Goal: Task Accomplishment & Management: Complete application form

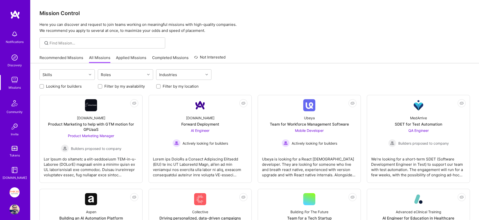
click at [14, 189] on img at bounding box center [15, 193] width 10 height 10
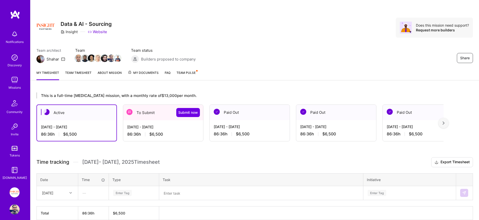
click at [152, 124] on div "[DATE] - [DATE] 86:36 h $6,500" at bounding box center [163, 131] width 80 height 21
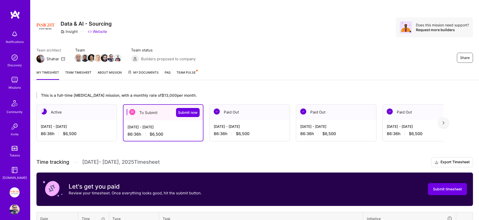
scroll to position [64, 0]
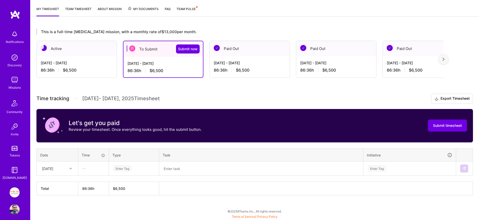
click at [127, 169] on div "Enter Tag" at bounding box center [122, 169] width 19 height 8
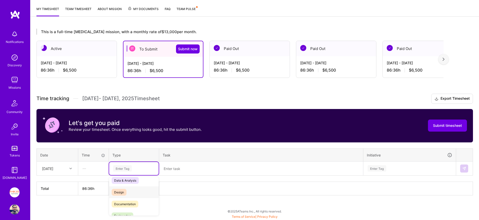
scroll to position [17, 0]
click at [133, 202] on span "Engineering" at bounding box center [123, 204] width 22 height 7
click at [173, 172] on textarea at bounding box center [261, 168] width 203 height 13
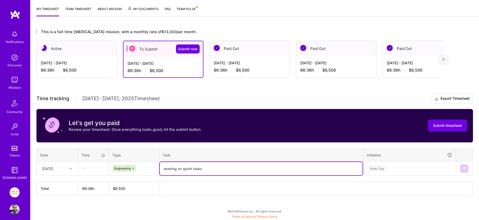
type textarea "working on sprint tasks"
click at [415, 169] on div "Enter Tag" at bounding box center [410, 168] width 92 height 13
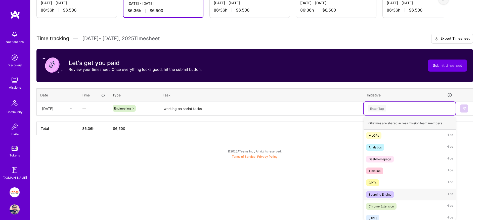
click at [394, 194] on span "Sourcing Engine" at bounding box center [380, 194] width 28 height 7
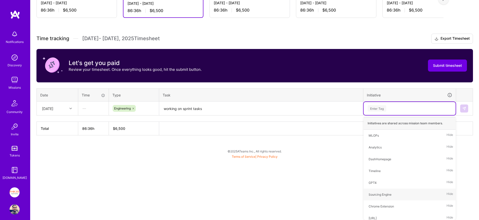
scroll to position [64, 0]
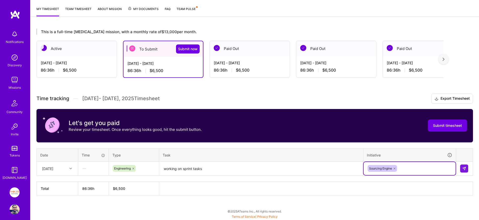
click at [211, 167] on textarea "working on sprint tasks" at bounding box center [261, 168] width 203 height 13
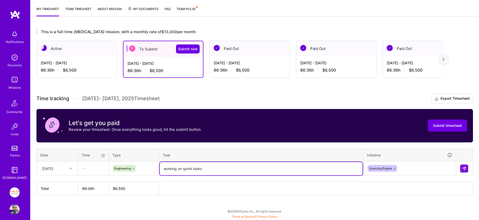
click at [211, 167] on textarea "working on sprint tasks" at bounding box center [261, 168] width 203 height 13
click at [464, 168] on img at bounding box center [464, 169] width 4 height 4
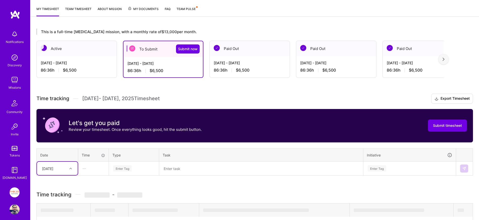
click at [68, 168] on div "Select is focused ,type to refine list, press Down to open the menu, [DATE]" at bounding box center [57, 168] width 41 height 13
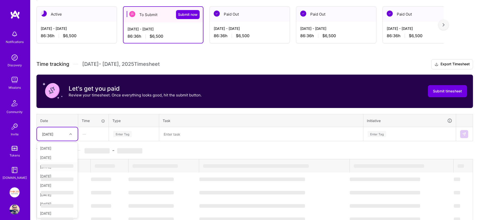
scroll to position [96, 0]
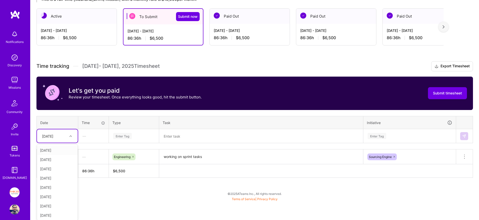
click at [55, 151] on div "[DATE]" at bounding box center [57, 150] width 41 height 9
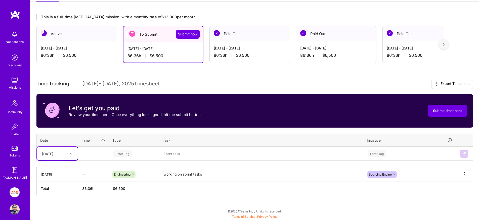
scroll to position [79, 0]
click at [135, 155] on div "Enter Tag" at bounding box center [134, 154] width 43 height 6
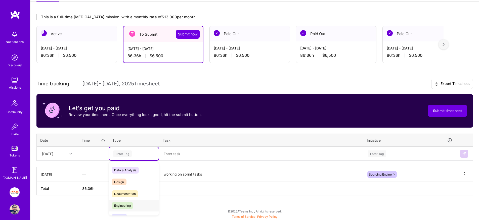
click at [133, 202] on div "Engineering" at bounding box center [134, 206] width 50 height 12
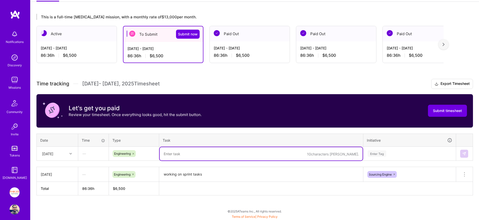
click at [178, 158] on textarea at bounding box center [261, 153] width 203 height 13
paste textarea "working on sprint tasks"
type textarea "working on sprint tasks"
click at [427, 156] on div "Enter Tag" at bounding box center [410, 153] width 92 height 13
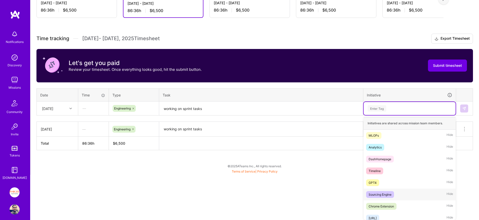
click at [410, 192] on div "Sourcing Engine Hide" at bounding box center [410, 195] width 92 height 12
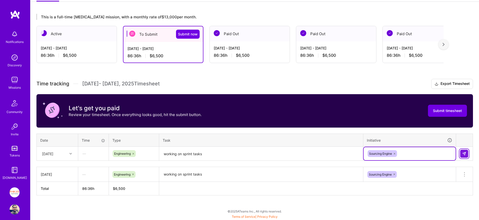
click at [463, 155] on img at bounding box center [464, 154] width 4 height 4
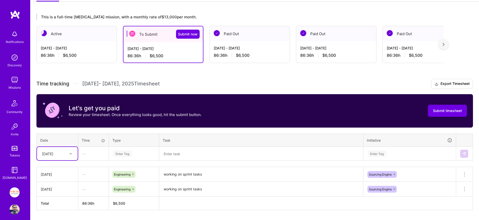
scroll to position [94, 0]
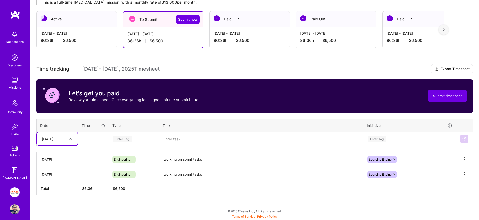
click at [61, 146] on div "option [DATE], selected. Select is focused ,type to refine list, press Down to …" at bounding box center [57, 138] width 41 height 13
click at [59, 161] on div "[DATE]" at bounding box center [57, 162] width 41 height 9
click at [123, 142] on div "Enter Tag" at bounding box center [122, 139] width 19 height 8
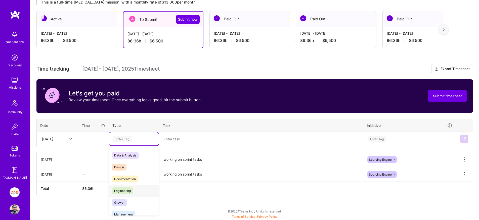
click at [122, 189] on span "Engineering" at bounding box center [123, 191] width 22 height 7
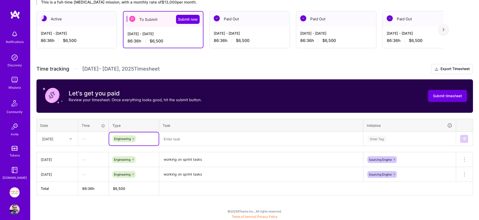
click at [170, 143] on textarea at bounding box center [261, 139] width 203 height 13
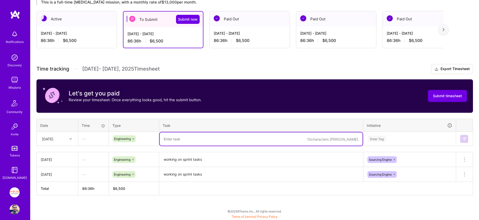
paste textarea "working on sprint tasks"
type textarea "working on sprint tasks"
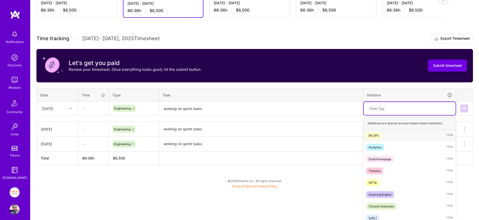
click at [401, 115] on div "option Sourcing Engine, selected. option MLOPs focused, 1 of 56. 56 results ava…" at bounding box center [410, 108] width 92 height 13
click at [382, 194] on div "Sourcing Engine" at bounding box center [380, 194] width 23 height 5
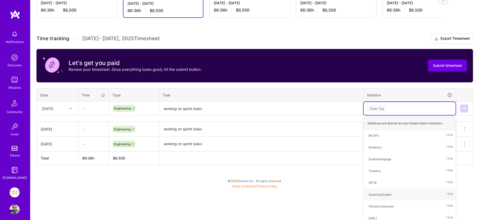
scroll to position [94, 0]
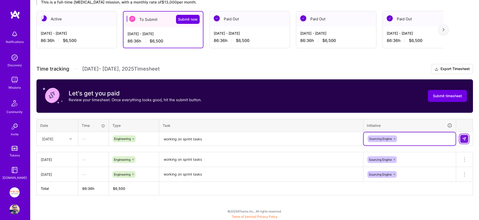
click at [465, 139] on img at bounding box center [464, 139] width 4 height 4
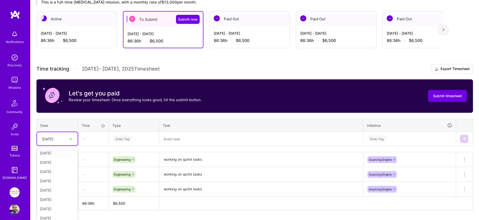
scroll to position [98, 0]
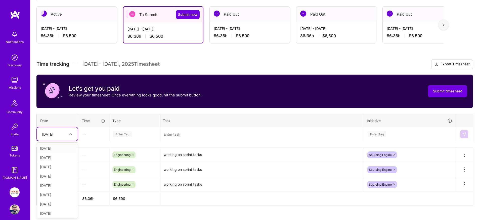
click at [53, 138] on div "[DATE]" at bounding box center [53, 134] width 28 height 8
click at [56, 169] on div "[DATE]" at bounding box center [57, 167] width 41 height 9
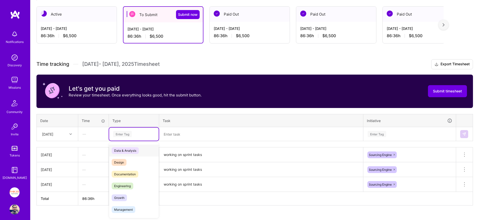
click at [125, 132] on div "Enter Tag" at bounding box center [122, 134] width 19 height 8
click at [122, 188] on span "Engineering" at bounding box center [123, 186] width 22 height 7
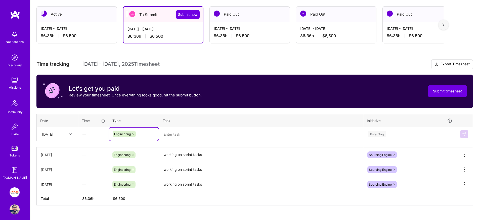
click at [179, 136] on textarea at bounding box center [261, 134] width 203 height 13
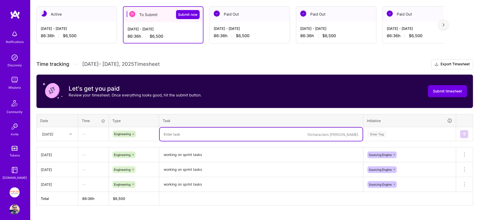
paste textarea "working on sprint tasks"
type textarea "working on sprint tasks"
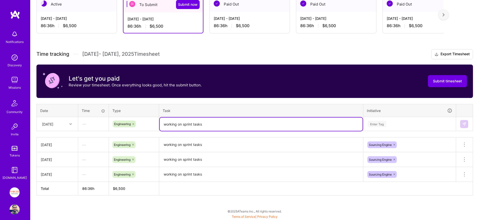
click at [421, 131] on div "Enter Tag" at bounding box center [410, 124] width 92 height 13
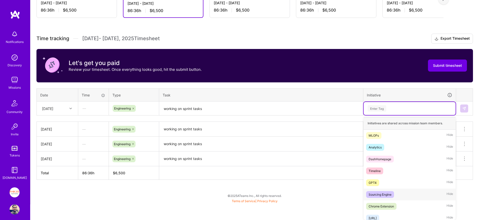
click at [397, 193] on div "Sourcing Engine Hide" at bounding box center [410, 195] width 92 height 12
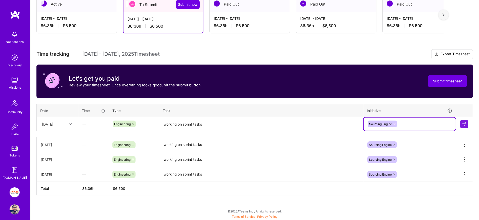
scroll to position [108, 0]
click at [467, 125] on button at bounding box center [464, 124] width 8 height 8
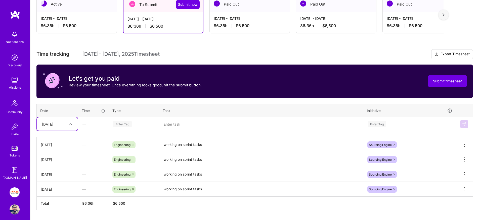
click at [53, 126] on div "[DATE]" at bounding box center [47, 124] width 11 height 5
click at [55, 165] on div "[DATE]" at bounding box center [57, 166] width 41 height 9
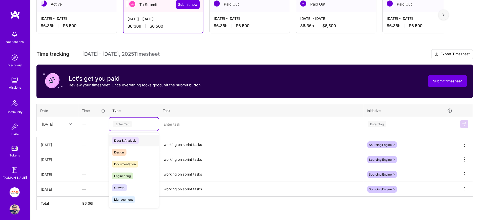
click at [132, 127] on div "Enter Tag" at bounding box center [134, 124] width 50 height 13
click at [136, 178] on div "Engineering" at bounding box center [134, 176] width 50 height 12
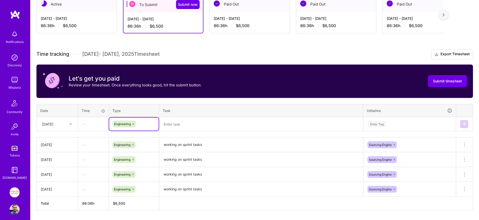
click at [187, 132] on div "Time tracking [DATE] - [DATE] Timesheet Export Timesheet Let's get you paid Rev…" at bounding box center [254, 129] width 437 height 161
click at [188, 127] on textarea at bounding box center [261, 124] width 203 height 13
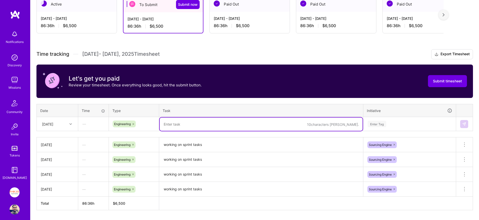
paste textarea "working on sprint tasks"
type textarea "working on sprint tasks"
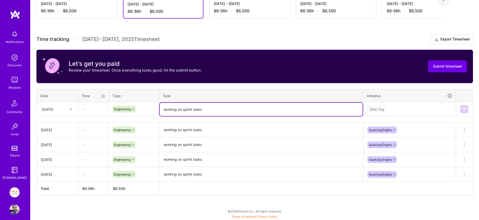
click at [425, 116] on div "Enter Tag" at bounding box center [410, 109] width 92 height 13
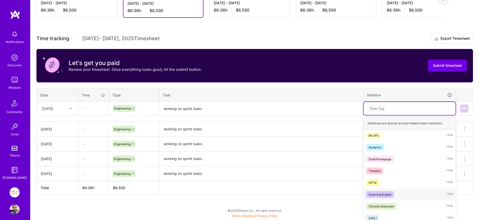
click at [393, 193] on span "Sourcing Engine" at bounding box center [380, 194] width 28 height 7
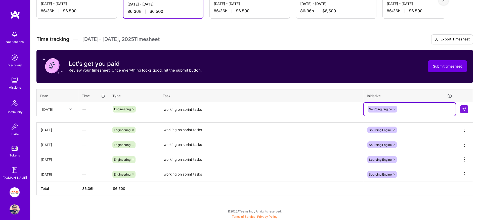
scroll to position [123, 0]
click at [466, 110] on img at bounding box center [464, 109] width 4 height 4
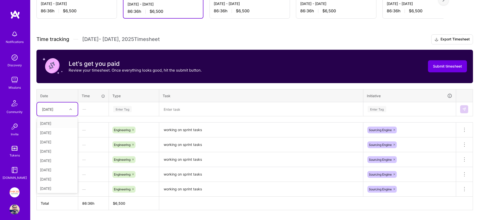
click at [53, 108] on div "[DATE]" at bounding box center [47, 109] width 11 height 5
click at [50, 179] on div "[DATE]" at bounding box center [57, 179] width 41 height 9
click at [131, 104] on div "Enter Tag" at bounding box center [134, 109] width 50 height 13
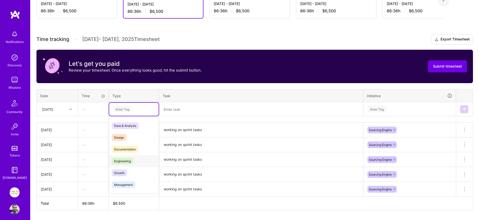
click at [117, 161] on span "Engineering" at bounding box center [123, 161] width 22 height 7
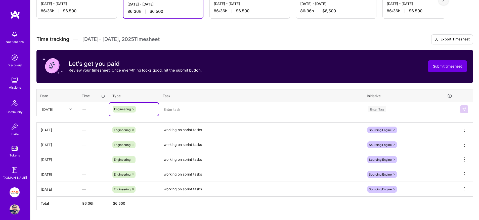
click at [177, 106] on textarea at bounding box center [261, 109] width 203 height 13
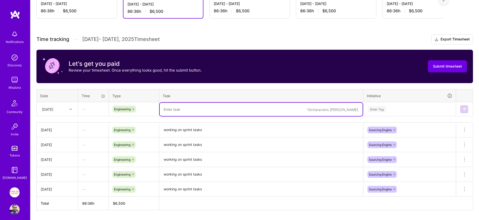
paste textarea "working on sprint tasks"
type textarea "working on sprint tasks"
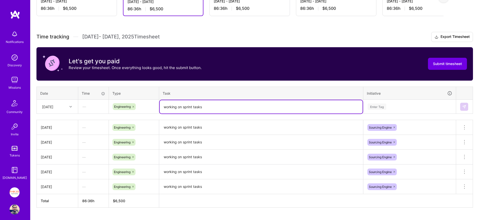
click at [397, 114] on table "Date Time Type Task Initiative [DATE] — Engineering working on sprint tasks Ent…" at bounding box center [254, 100] width 437 height 27
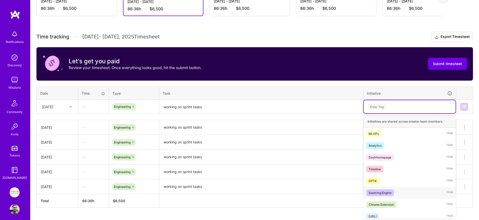
click at [376, 192] on div "Sourcing Engine" at bounding box center [380, 192] width 23 height 5
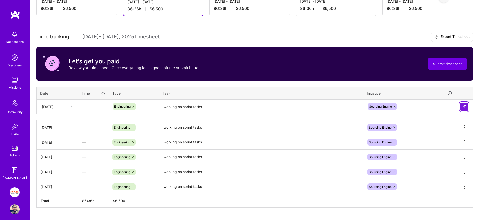
drag, startPoint x: 465, startPoint y: 107, endPoint x: 433, endPoint y: 110, distance: 32.3
click at [465, 107] on img at bounding box center [464, 107] width 4 height 4
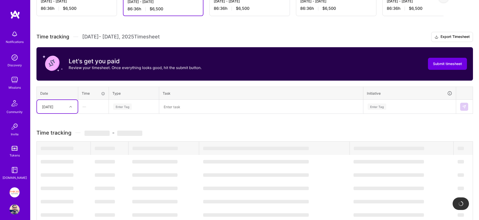
click at [53, 107] on div "[DATE]" at bounding box center [47, 106] width 11 height 5
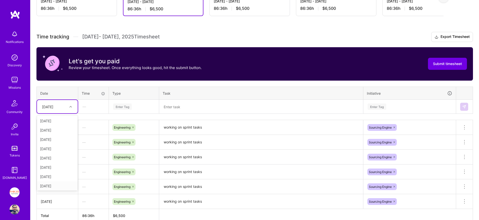
click at [60, 187] on div "[DATE]" at bounding box center [57, 186] width 41 height 9
click at [168, 104] on textarea at bounding box center [261, 106] width 203 height 13
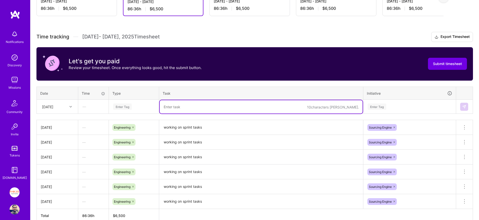
click at [129, 107] on div "Enter Tag" at bounding box center [122, 107] width 19 height 8
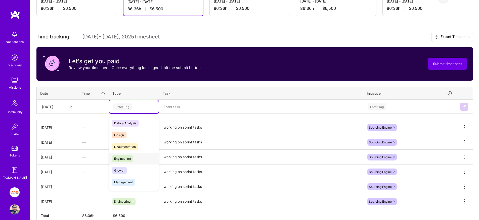
click at [129, 161] on span "Engineering" at bounding box center [123, 158] width 22 height 7
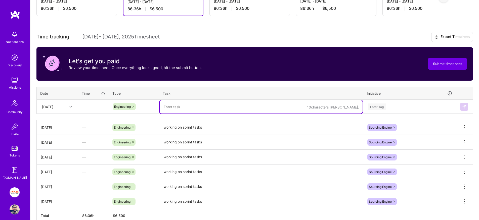
click at [181, 108] on textarea at bounding box center [261, 106] width 203 height 13
paste textarea "working on sprint tasks"
type textarea "working on sprint tasks"
click at [425, 105] on div "Enter Tag" at bounding box center [409, 107] width 85 height 6
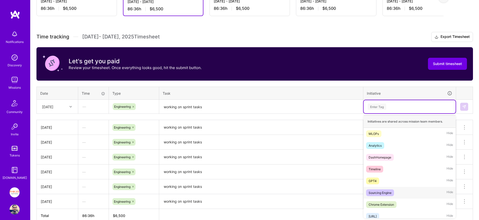
click at [380, 197] on div "Sourcing Engine Hide" at bounding box center [410, 193] width 92 height 12
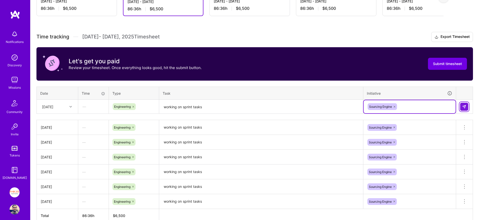
click at [464, 108] on img at bounding box center [464, 107] width 4 height 4
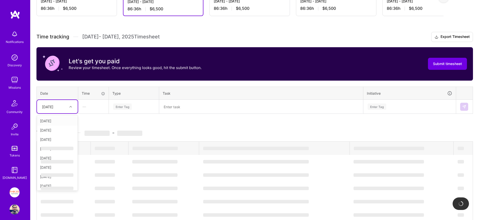
click at [53, 105] on div "[DATE]" at bounding box center [47, 106] width 11 height 5
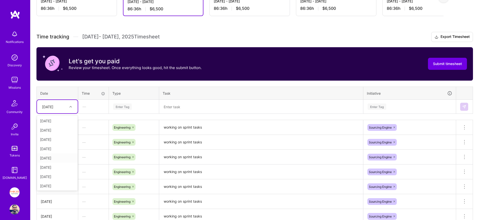
scroll to position [57, 0]
click at [55, 140] on div "[DATE]" at bounding box center [57, 138] width 41 height 9
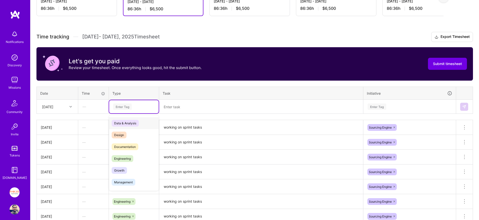
click at [120, 105] on div "Enter Tag" at bounding box center [122, 107] width 19 height 8
click at [120, 161] on span "Engineering" at bounding box center [123, 158] width 22 height 7
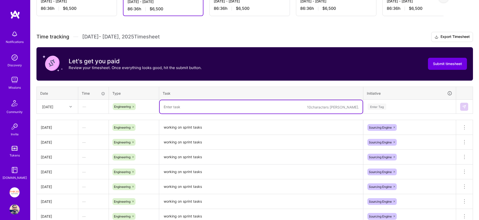
click at [190, 103] on textarea at bounding box center [261, 106] width 203 height 13
paste textarea "working on sprint tasks"
type textarea "working on sprint tasks"
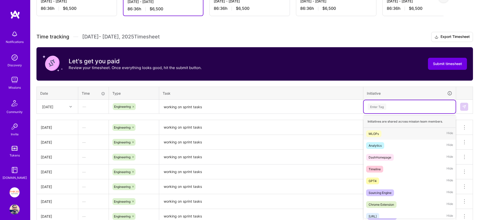
click at [376, 110] on div "Enter Tag" at bounding box center [410, 106] width 92 height 13
click at [379, 193] on div "Sourcing Engine" at bounding box center [380, 192] width 23 height 5
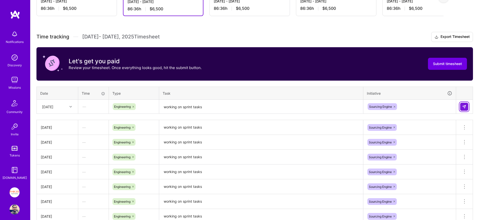
click at [463, 106] on img at bounding box center [464, 107] width 4 height 4
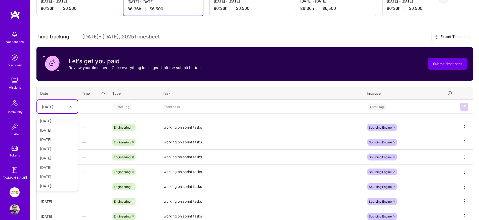
drag, startPoint x: 70, startPoint y: 107, endPoint x: 72, endPoint y: 110, distance: 3.6
click at [70, 107] on icon at bounding box center [70, 107] width 3 height 3
click at [58, 149] on div "[DATE]" at bounding box center [57, 147] width 41 height 9
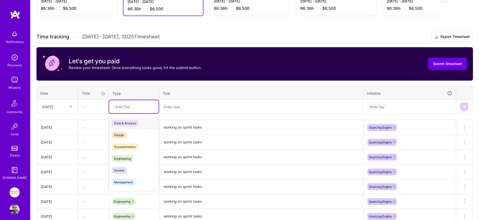
click at [127, 103] on div "Enter Tag" at bounding box center [134, 106] width 50 height 13
click at [126, 157] on span "Engineering" at bounding box center [123, 158] width 22 height 7
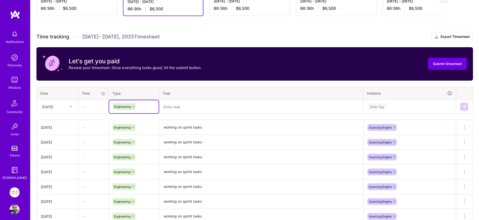
click at [183, 108] on textarea at bounding box center [261, 106] width 203 height 13
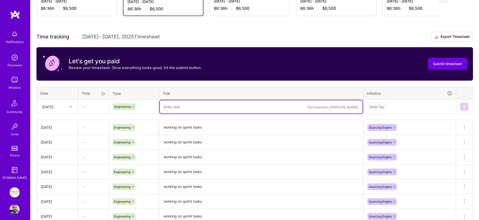
paste textarea "working on sprint tasks"
type textarea "working on sprint tasks"
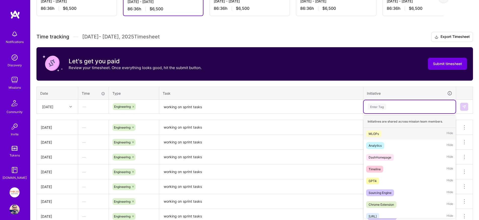
click at [375, 108] on div "Enter Tag" at bounding box center [377, 107] width 19 height 8
click at [386, 191] on div "Sourcing Engine" at bounding box center [380, 192] width 23 height 5
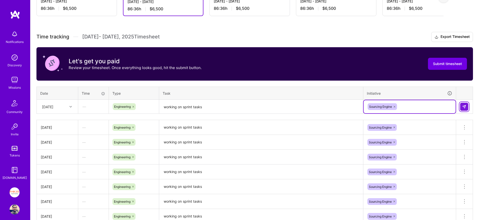
click at [463, 109] on img at bounding box center [464, 107] width 4 height 4
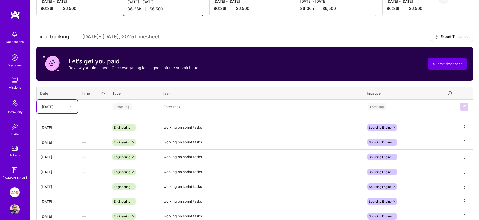
click at [53, 104] on div "[DATE]" at bounding box center [47, 106] width 11 height 5
click at [55, 159] on div "[DATE]" at bounding box center [57, 157] width 41 height 9
click at [124, 108] on div "Enter Tag" at bounding box center [122, 107] width 19 height 8
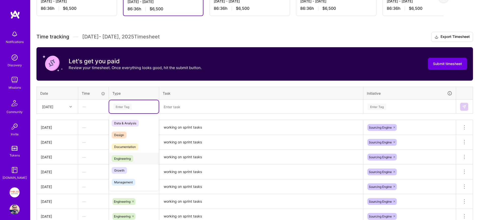
click at [123, 159] on span "Engineering" at bounding box center [123, 158] width 22 height 7
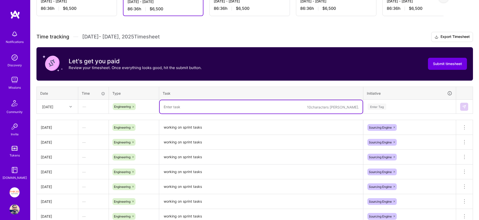
click at [192, 104] on textarea at bounding box center [261, 106] width 203 height 13
paste textarea "working on sprint tasks"
type textarea "working on sprint tasks"
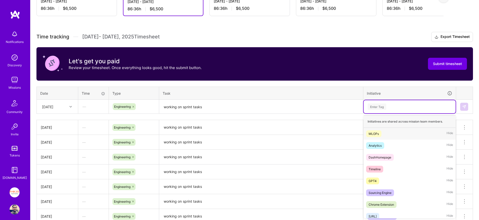
click at [381, 111] on div "Enter Tag" at bounding box center [410, 106] width 92 height 13
click at [376, 191] on div "Sourcing Engine" at bounding box center [380, 192] width 23 height 5
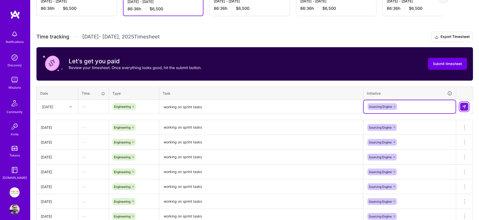
click at [467, 107] on button at bounding box center [464, 107] width 8 height 8
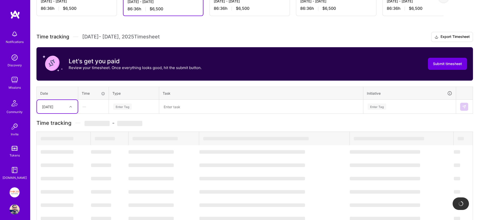
click at [53, 108] on div "[DATE]" at bounding box center [47, 106] width 11 height 5
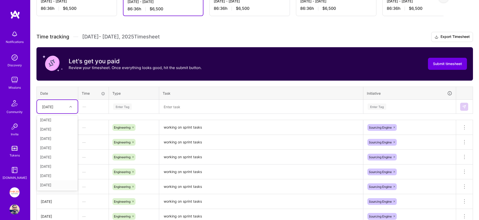
click at [54, 186] on div "[DATE]" at bounding box center [57, 185] width 41 height 9
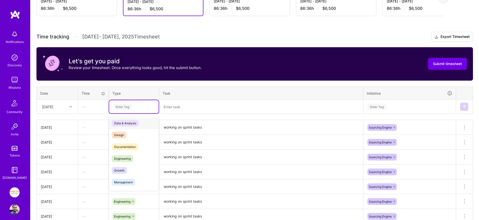
click at [128, 107] on div "Enter Tag" at bounding box center [122, 107] width 19 height 8
click at [132, 156] on span "Engineering" at bounding box center [123, 158] width 22 height 7
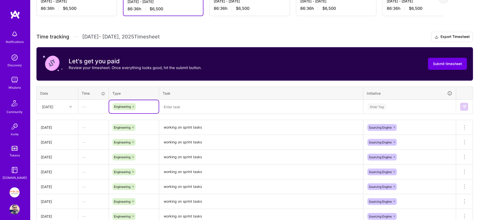
click at [202, 103] on textarea at bounding box center [261, 106] width 203 height 13
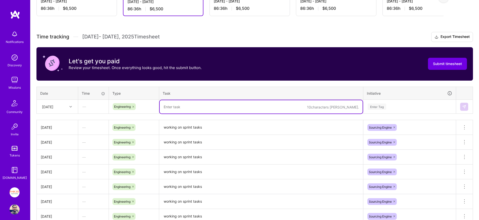
paste textarea "working on sprint tasks"
type textarea "working on sprint tasks"
click at [407, 107] on div "Enter Tag" at bounding box center [409, 107] width 85 height 6
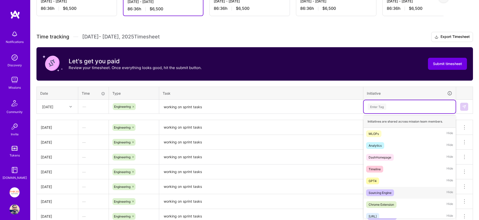
click at [378, 194] on div "Sourcing Engine" at bounding box center [380, 192] width 23 height 5
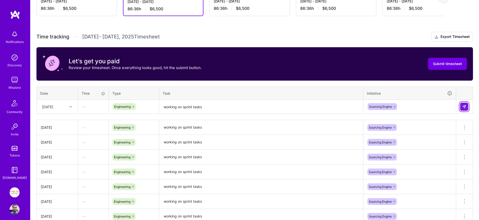
click at [467, 107] on button at bounding box center [464, 107] width 8 height 8
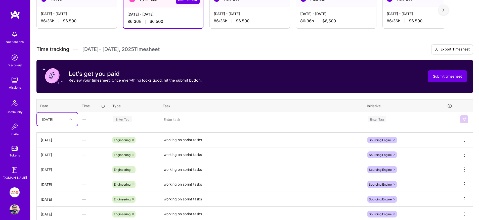
scroll to position [0, 0]
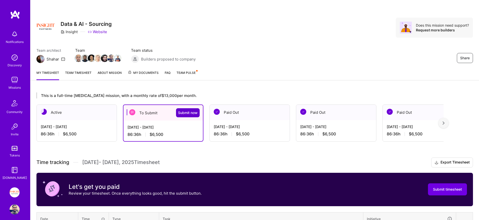
click at [184, 113] on span "Submit now" at bounding box center [188, 112] width 20 height 5
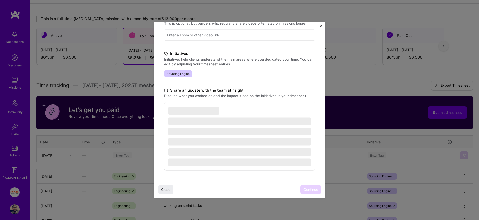
scroll to position [227, 0]
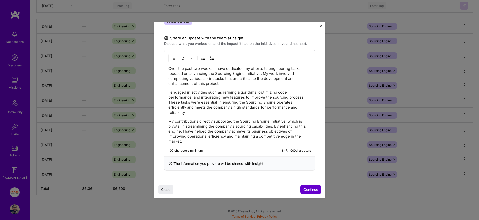
click at [305, 186] on button "Continue" at bounding box center [311, 189] width 21 height 9
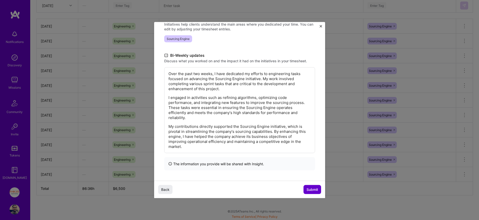
click at [312, 190] on span "Submit" at bounding box center [313, 189] width 12 height 5
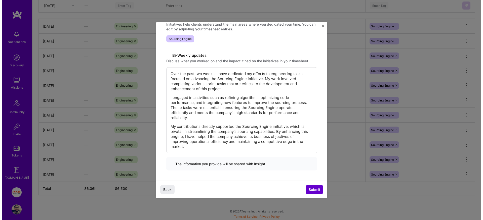
scroll to position [225, 0]
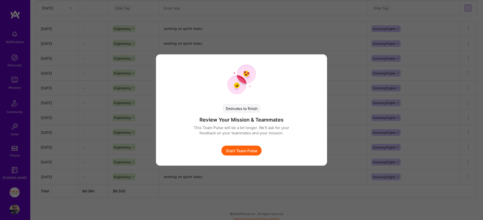
click at [243, 151] on button "Start Team Pulse" at bounding box center [241, 151] width 40 height 10
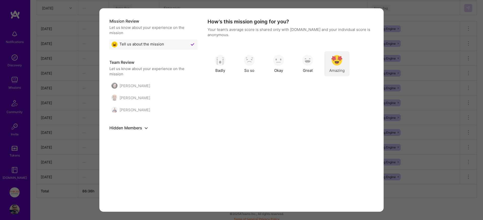
click at [335, 60] on img "modal" at bounding box center [336, 60] width 11 height 11
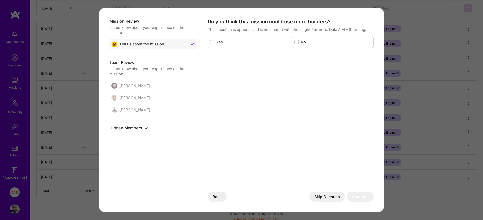
click at [329, 197] on button "Skip Question" at bounding box center [326, 197] width 35 height 10
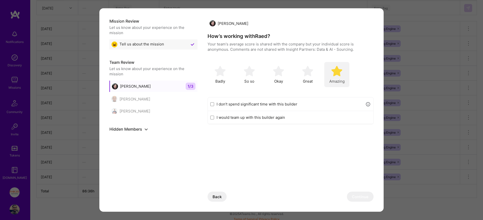
click at [341, 72] on img "modal" at bounding box center [336, 71] width 11 height 11
click at [370, 198] on button "Continue" at bounding box center [360, 197] width 27 height 10
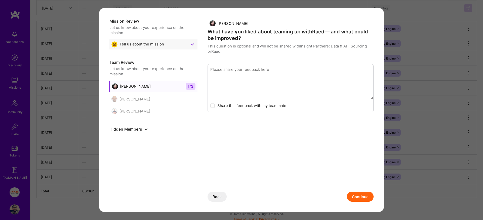
click at [365, 198] on button "Continue" at bounding box center [360, 197] width 27 height 10
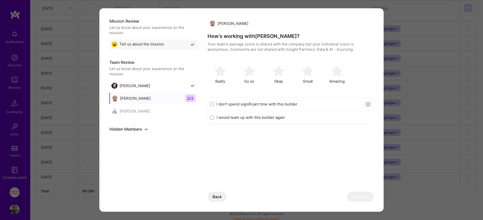
click at [323, 69] on div "Badly So so Okay Great Amazing" at bounding box center [291, 74] width 166 height 25
click at [338, 78] on div "Amazing" at bounding box center [336, 74] width 25 height 25
click at [354, 195] on button "Continue" at bounding box center [360, 197] width 27 height 10
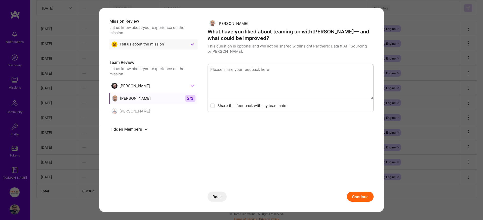
click at [364, 197] on button "Continue" at bounding box center [360, 197] width 27 height 10
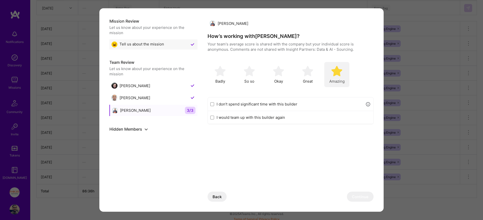
click at [335, 79] on span "Amazing" at bounding box center [336, 81] width 15 height 5
click at [360, 196] on button "Continue" at bounding box center [360, 197] width 27 height 10
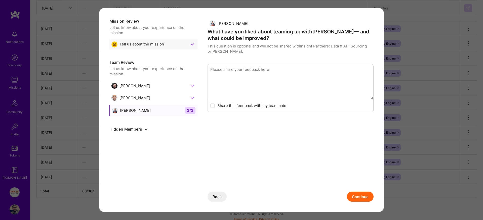
click at [361, 196] on button "Continue" at bounding box center [360, 197] width 27 height 10
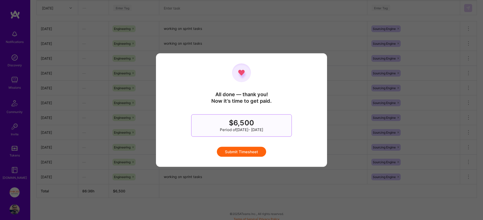
click at [244, 154] on button "Submit Timesheet" at bounding box center [241, 152] width 49 height 10
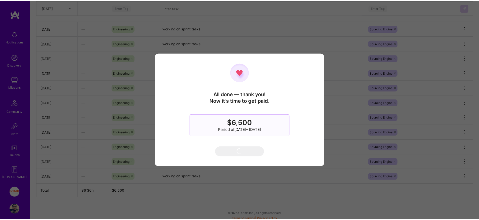
scroll to position [3, 0]
